Goal: Transaction & Acquisition: Purchase product/service

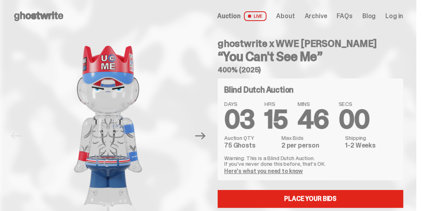
scroll to position [27, 0]
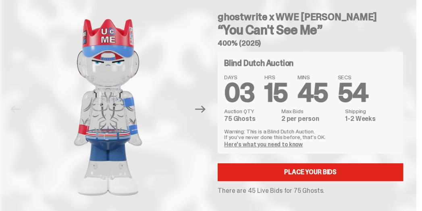
click at [262, 143] on link "Here's what you need to know" at bounding box center [263, 143] width 79 height 7
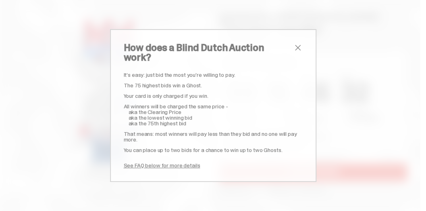
click at [295, 51] on span "close" at bounding box center [298, 48] width 10 height 10
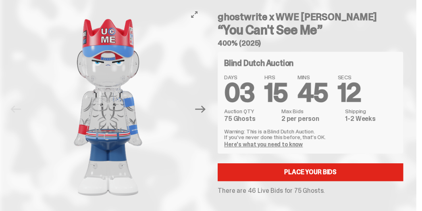
scroll to position [54, 0]
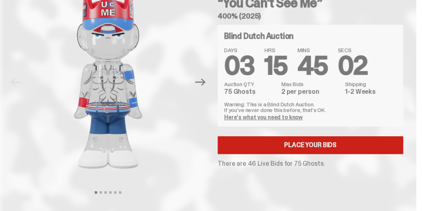
click at [314, 146] on link "Place your Bids" at bounding box center [311, 145] width 186 height 18
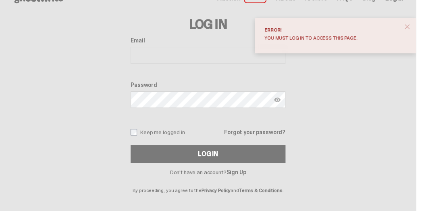
scroll to position [27, 0]
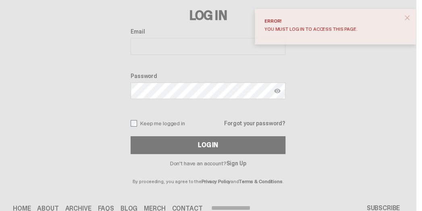
click at [242, 163] on link "Sign Up" at bounding box center [236, 162] width 20 height 7
